Goal: Task Accomplishment & Management: Manage account settings

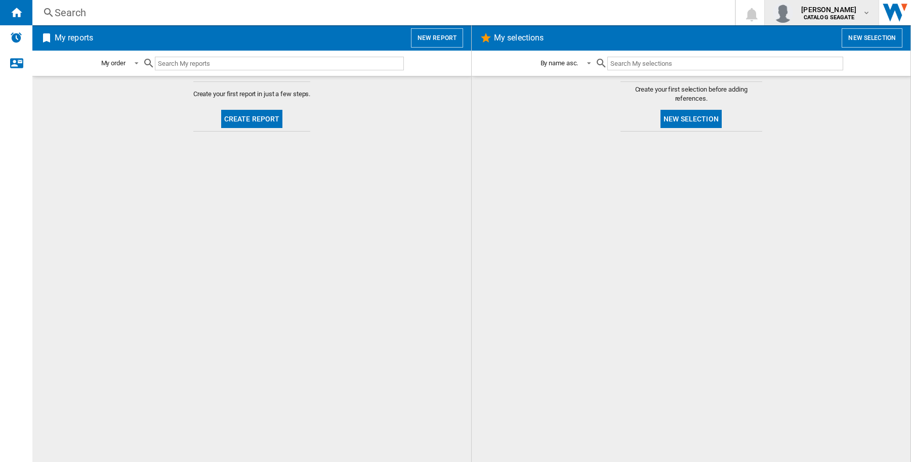
click at [848, 8] on span "katrin wachter" at bounding box center [828, 10] width 55 height 10
click at [819, 86] on button "Logout" at bounding box center [821, 88] width 106 height 20
